Goal: Navigation & Orientation: Go to known website

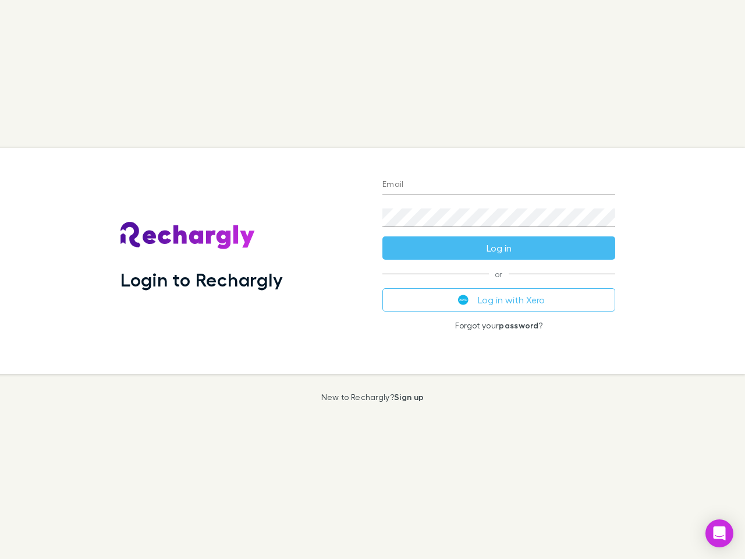
click at [372, 279] on div "Login to Rechargly" at bounding box center [242, 261] width 262 height 226
click at [499, 185] on input "Email" at bounding box center [498, 185] width 233 height 19
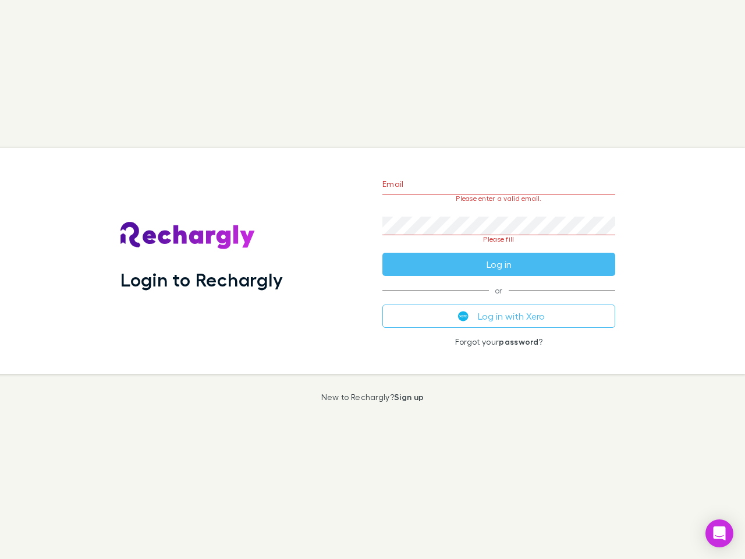
click at [499, 248] on form "Email Please enter a valid email. Password Please fill Log in" at bounding box center [498, 220] width 233 height 109
click at [499, 300] on div "Email Please enter a valid email. Password Please fill Log in or Log in with Xe…" at bounding box center [498, 261] width 251 height 226
click at [719, 533] on icon "Open Intercom Messenger" at bounding box center [719, 533] width 12 height 14
